Goal: Task Accomplishment & Management: Use online tool/utility

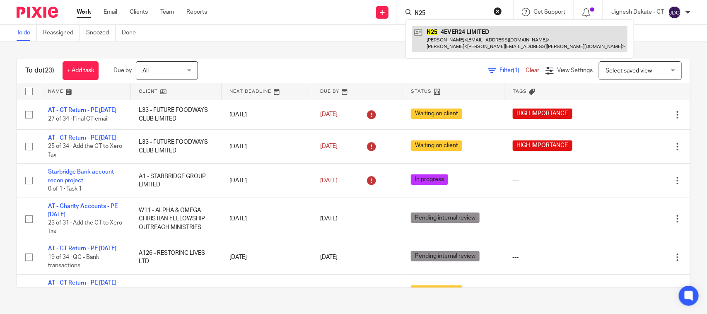
type input "N25"
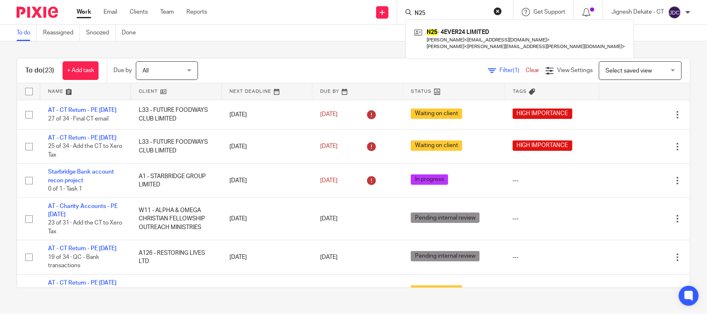
click at [438, 12] on input "N25" at bounding box center [451, 13] width 75 height 7
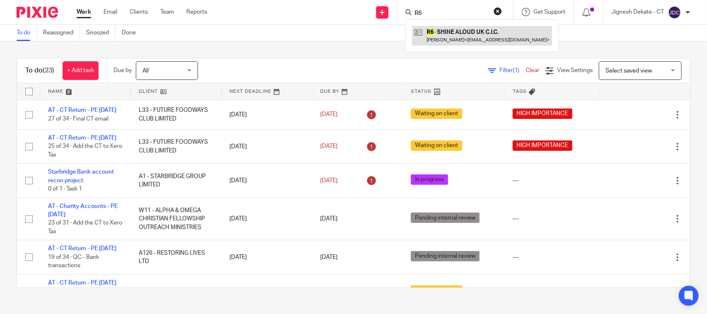
type input "R6"
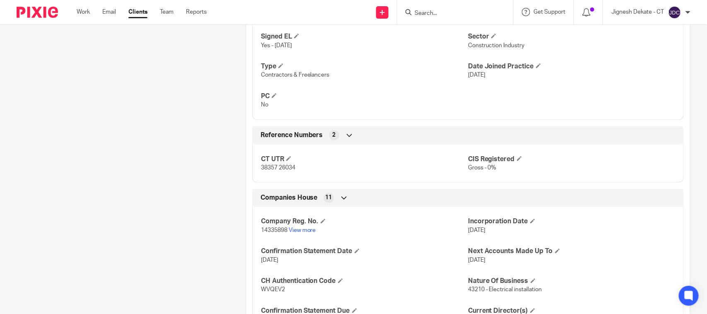
scroll to position [569, 0]
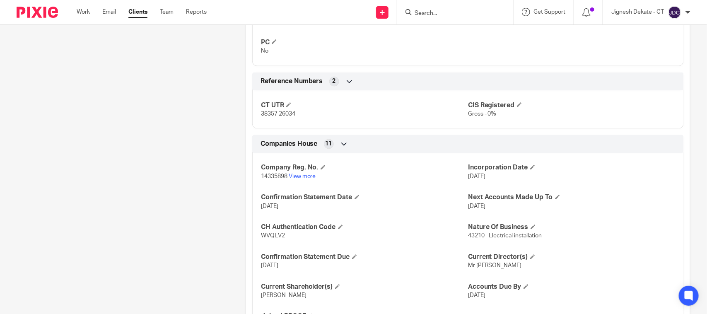
click at [266, 237] on span "WVQEV2" at bounding box center [273, 236] width 24 height 6
copy span "WVQEV2"
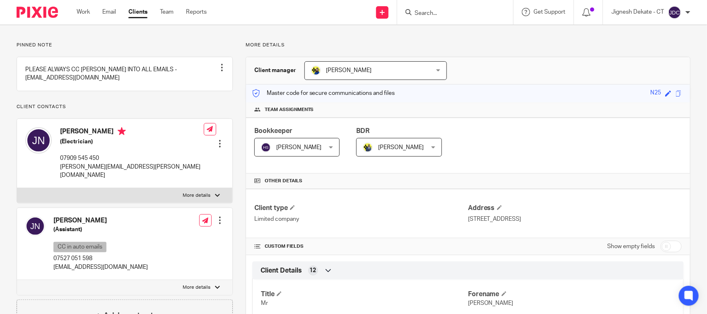
scroll to position [0, 0]
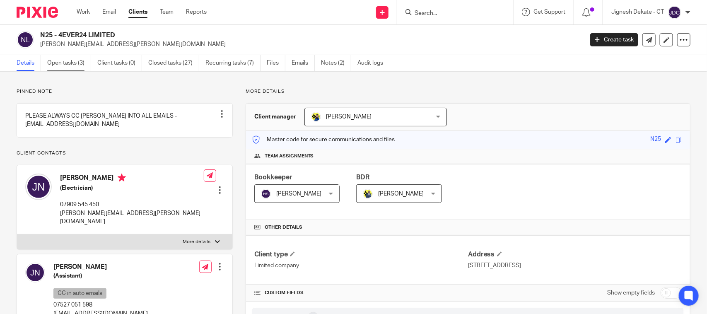
click at [63, 61] on link "Open tasks (3)" at bounding box center [69, 63] width 44 height 16
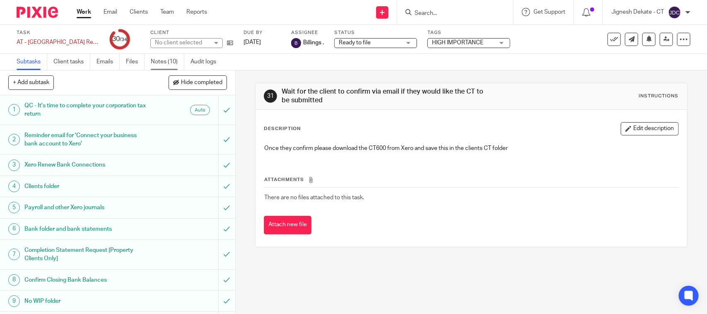
click at [162, 56] on link "Notes (10)" at bounding box center [168, 62] width 34 height 16
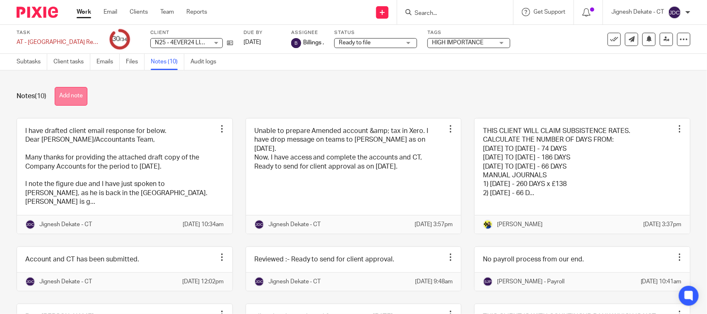
click at [74, 92] on button "Add note" at bounding box center [71, 96] width 33 height 19
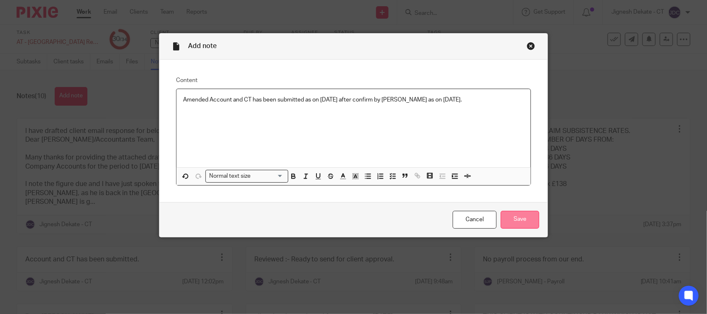
click at [507, 220] on input "Save" at bounding box center [520, 220] width 39 height 18
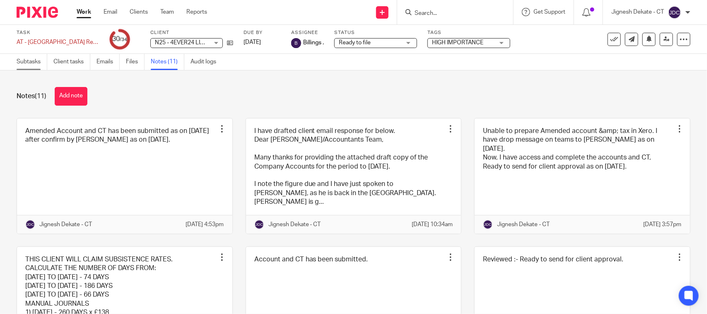
click at [29, 63] on link "Subtasks" at bounding box center [32, 62] width 31 height 16
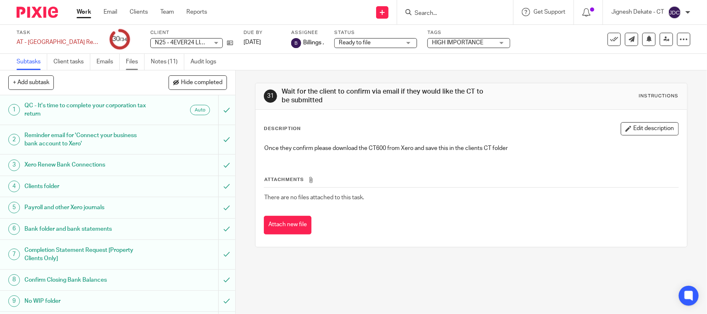
click at [134, 63] on link "Files" at bounding box center [135, 62] width 19 height 16
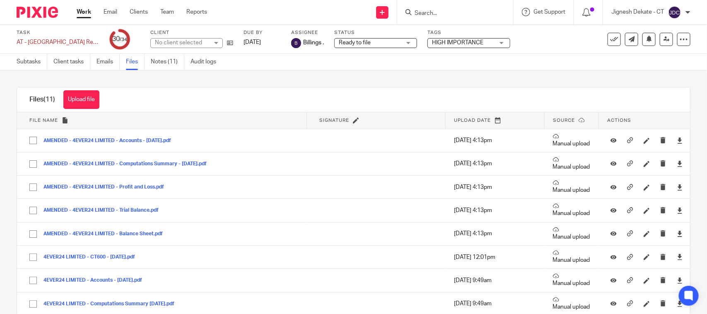
click at [90, 96] on button "Upload file" at bounding box center [81, 99] width 36 height 19
click at [27, 61] on link "Subtasks" at bounding box center [32, 62] width 31 height 16
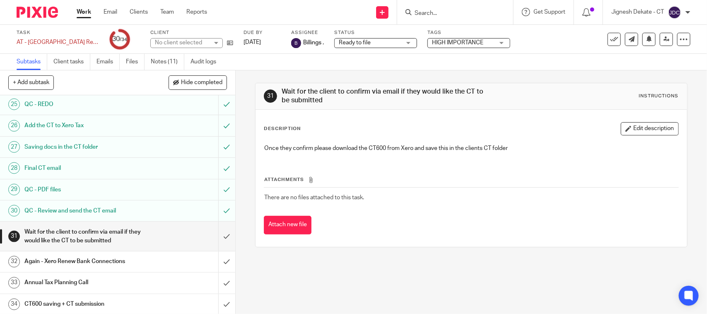
scroll to position [558, 0]
click at [214, 233] on input "submit" at bounding box center [117, 234] width 235 height 29
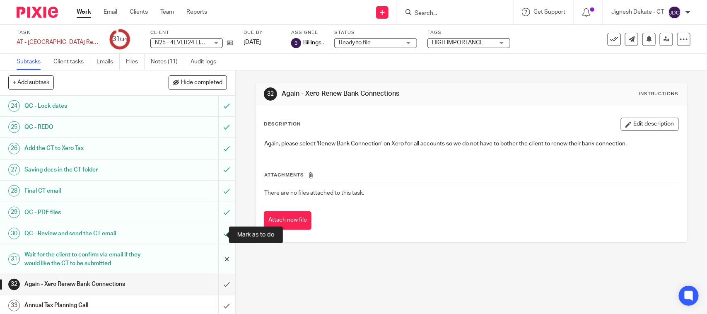
scroll to position [558, 0]
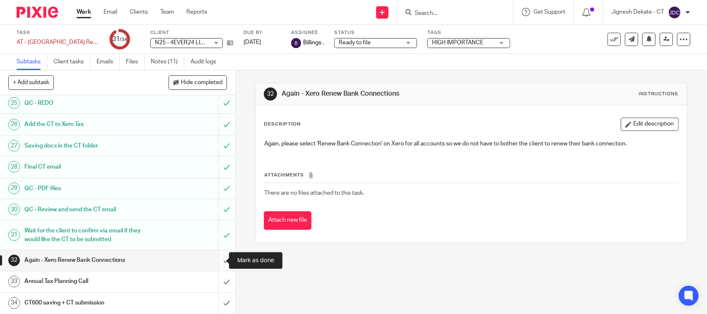
click at [214, 260] on input "submit" at bounding box center [117, 260] width 235 height 21
click at [217, 284] on input "submit" at bounding box center [117, 281] width 235 height 21
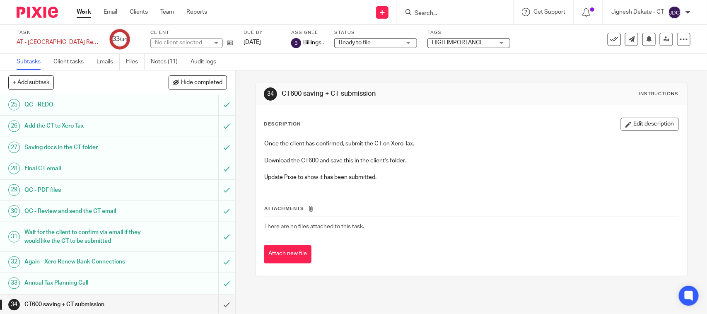
scroll to position [558, 0]
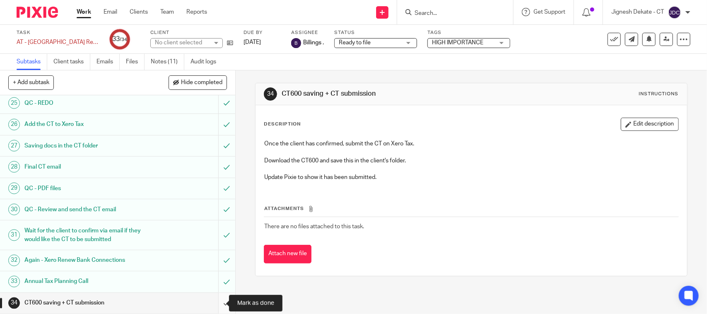
click at [217, 304] on input "submit" at bounding box center [117, 303] width 235 height 21
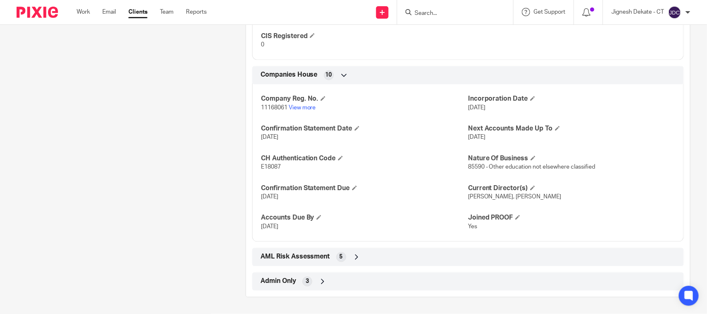
scroll to position [673, 0]
drag, startPoint x: 258, startPoint y: 119, endPoint x: 284, endPoint y: 121, distance: 26.2
click at [284, 111] on span "11168061" at bounding box center [274, 108] width 27 height 6
copy span "11168061"
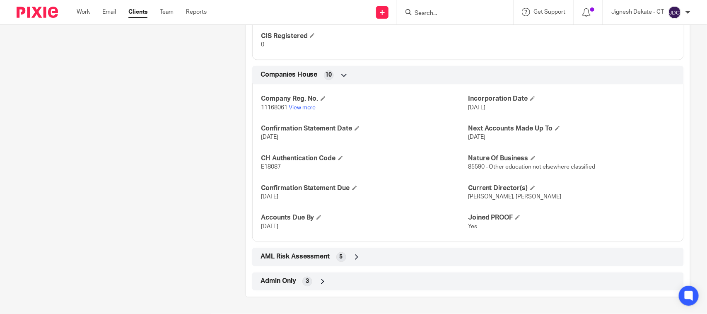
click at [262, 170] on span "E18087" at bounding box center [271, 167] width 20 height 6
copy span "E18087"
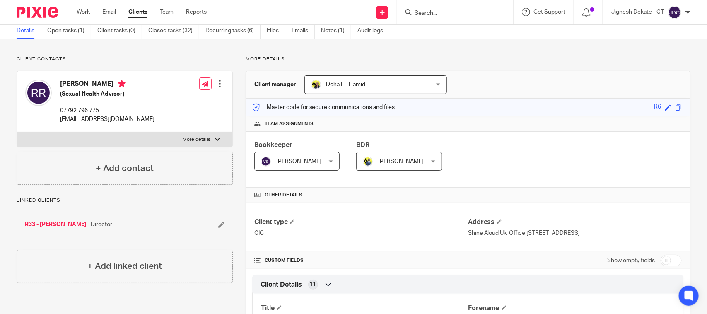
scroll to position [0, 0]
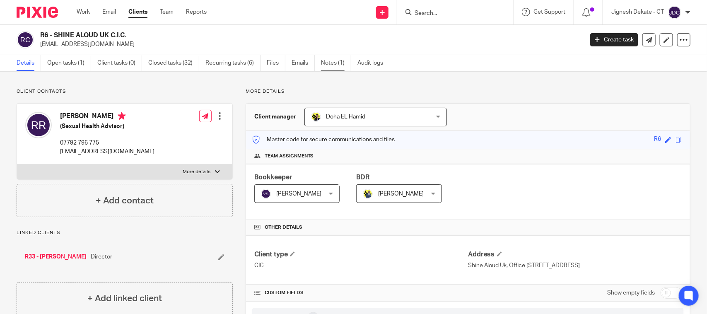
click at [330, 59] on link "Notes (1)" at bounding box center [336, 63] width 30 height 16
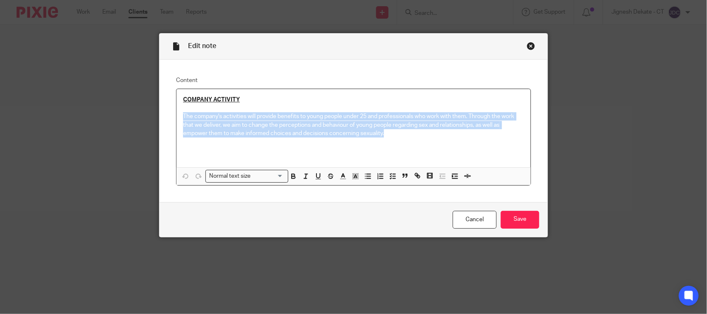
drag, startPoint x: 405, startPoint y: 138, endPoint x: 180, endPoint y: 118, distance: 225.3
click at [180, 118] on div "COMPANY ACTIVITY The company's activities will provide benefits to young people…" at bounding box center [353, 128] width 354 height 78
copy p "The company's activities will provide benefits to young people under 25 and pro…"
click at [472, 215] on link "Cancel" at bounding box center [475, 220] width 44 height 18
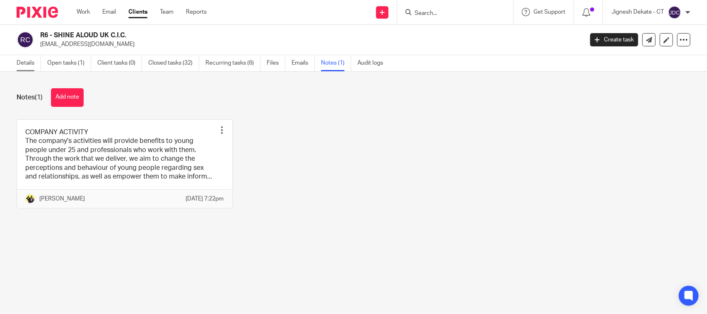
click at [26, 63] on link "Details" at bounding box center [29, 63] width 24 height 16
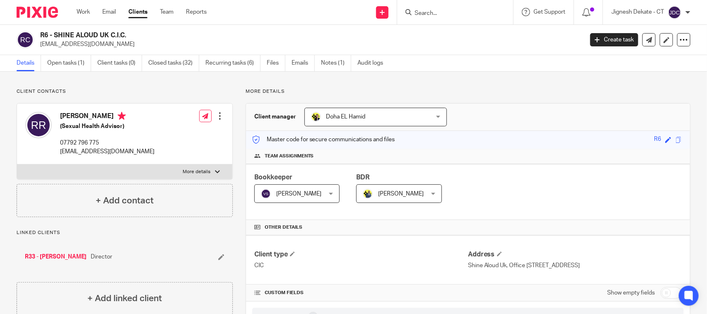
drag, startPoint x: 60, startPoint y: 115, endPoint x: 142, endPoint y: 114, distance: 81.6
click at [142, 114] on h4 "[PERSON_NAME]" at bounding box center [107, 117] width 94 height 10
copy h4 "[PERSON_NAME]"
drag, startPoint x: 128, startPoint y: 35, endPoint x: 39, endPoint y: 38, distance: 89.1
click at [39, 38] on div "R6 - SHINE ALOUD UK C.I.C. [EMAIL_ADDRESS][DOMAIN_NAME]" at bounding box center [297, 39] width 561 height 17
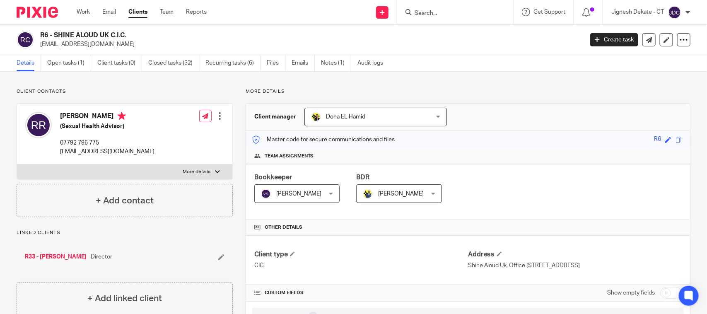
copy h2 "R6 - SHINE ALOUD UK C.I.C."
